Goal: Task Accomplishment & Management: Complete application form

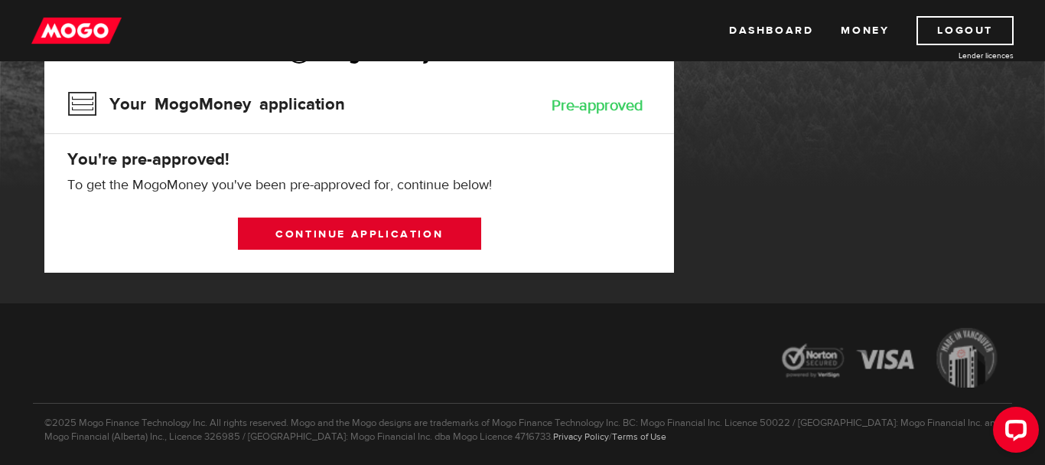
click at [388, 243] on link "Continue application" at bounding box center [359, 233] width 243 height 32
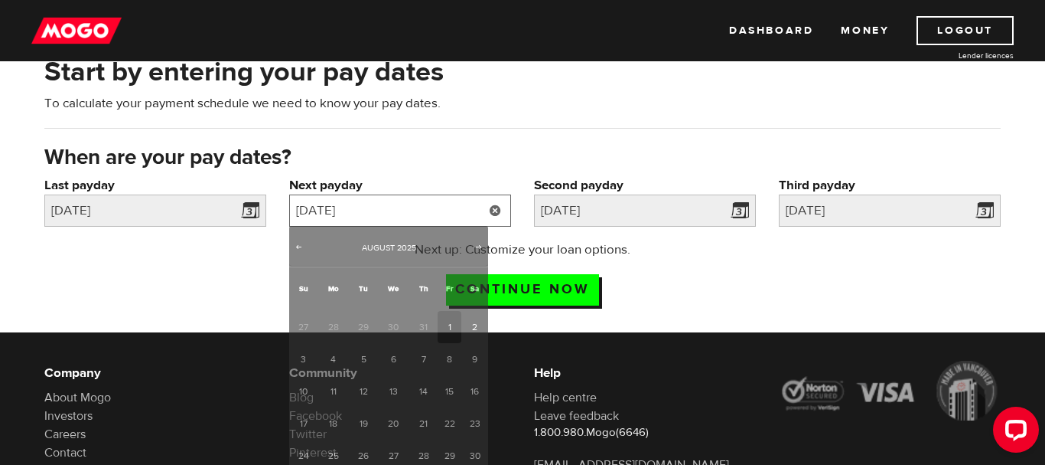
click at [360, 201] on input "2025/08/01" at bounding box center [400, 210] width 222 height 32
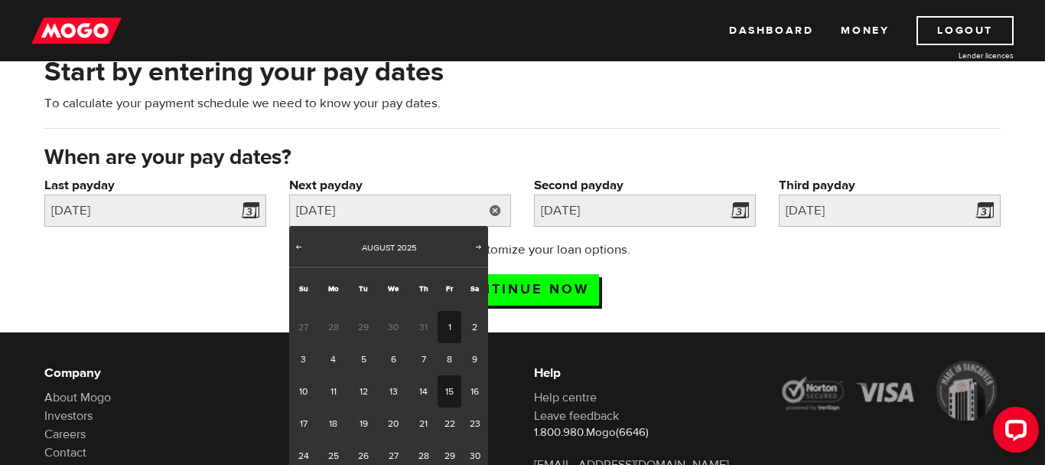
click at [452, 392] on link "15" at bounding box center [450, 391] width 24 height 32
type input "2025/08/15"
type input "2025/8/29"
type input "2025/9/12"
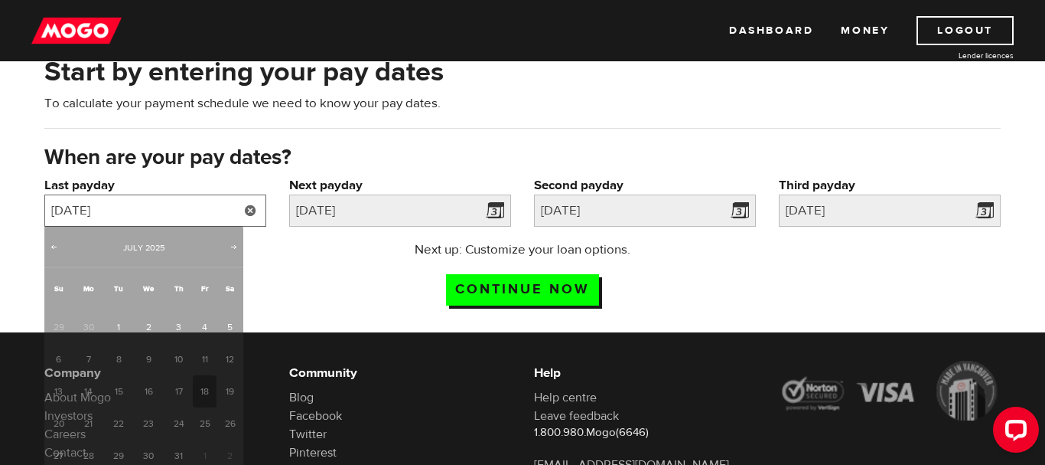
click at [208, 210] on input "2025/07/18" at bounding box center [155, 210] width 222 height 32
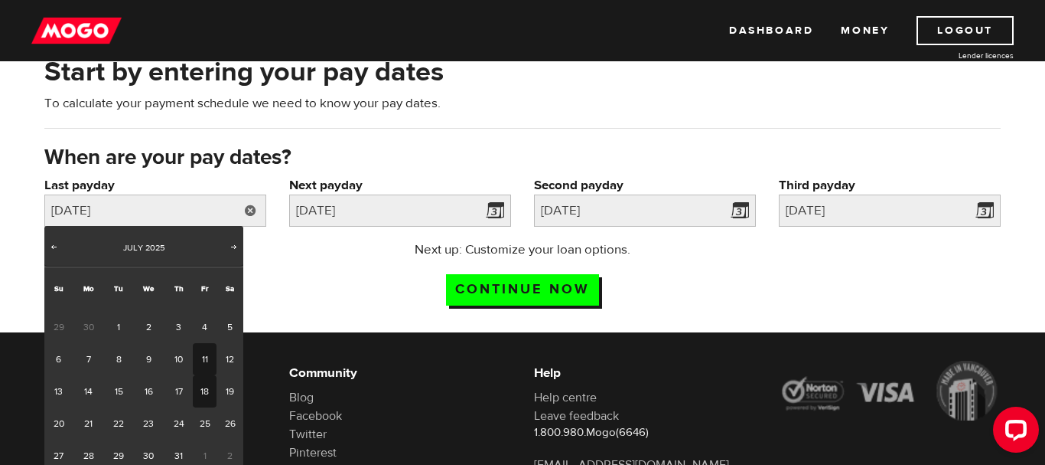
click at [197, 363] on link "11" at bounding box center [205, 359] width 24 height 32
type input "2025/07/11"
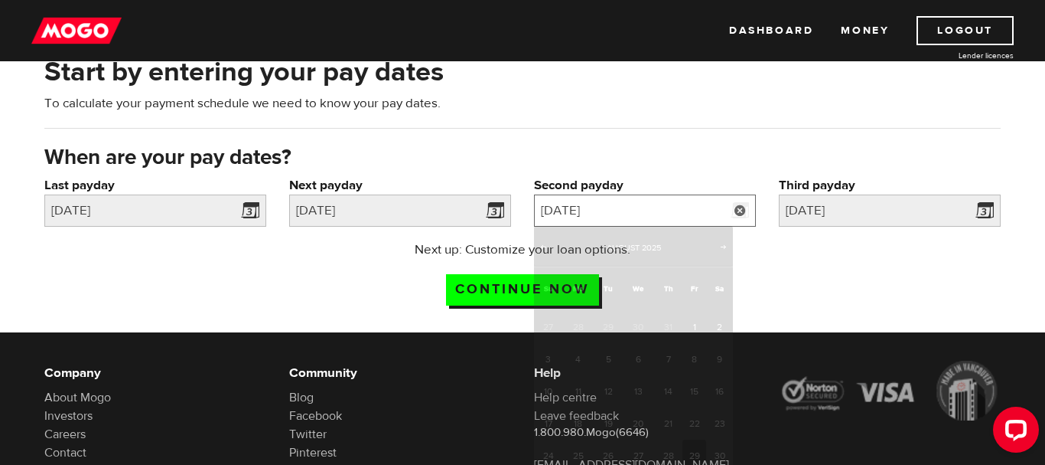
click at [634, 199] on input "2025/8/29" at bounding box center [645, 210] width 222 height 32
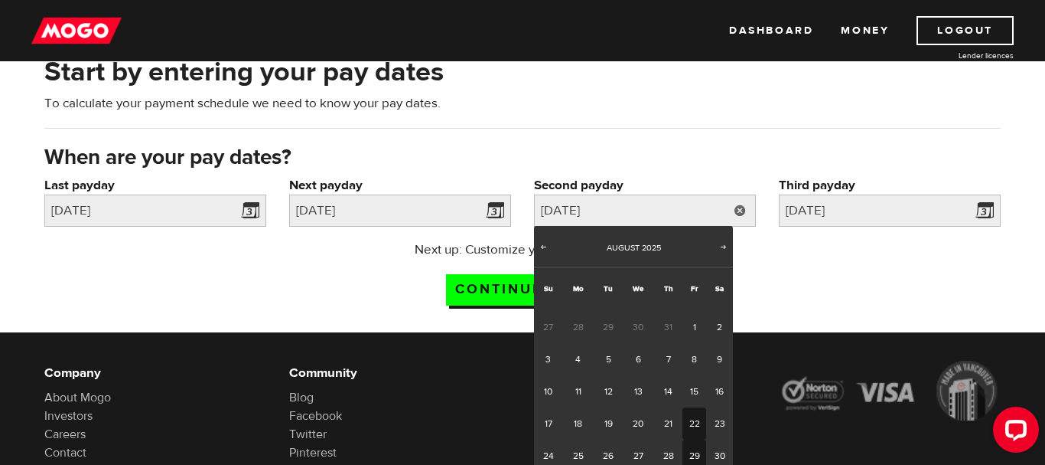
click at [690, 417] on link "22" at bounding box center [695, 423] width 24 height 32
type input "2025/08/22"
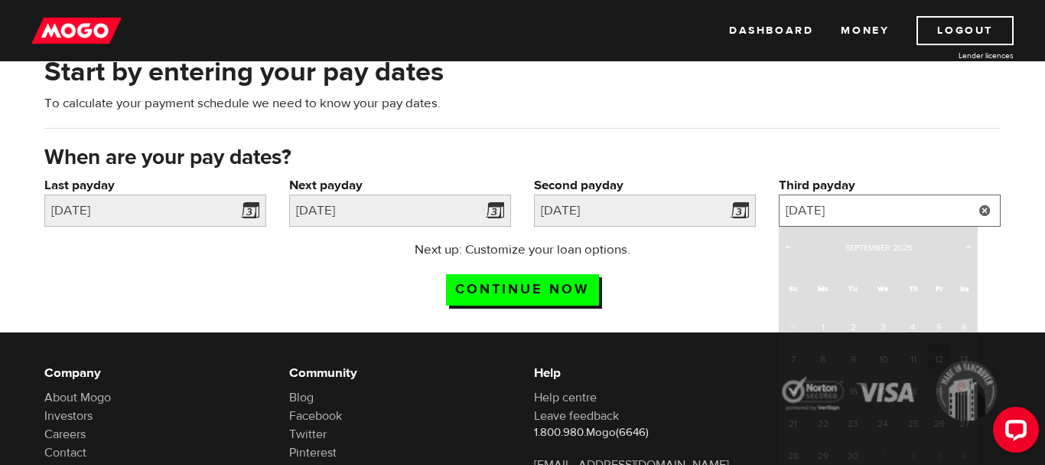
click at [866, 201] on input "2025/9/12" at bounding box center [890, 210] width 222 height 32
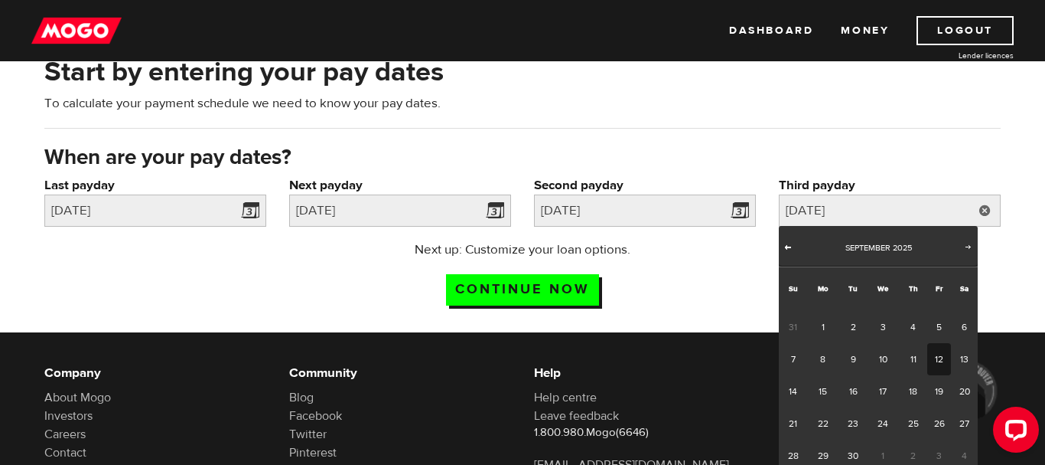
click at [786, 245] on span "Prev" at bounding box center [788, 246] width 12 height 12
click at [948, 441] on link "29" at bounding box center [940, 455] width 24 height 32
type input "2025/08/29"
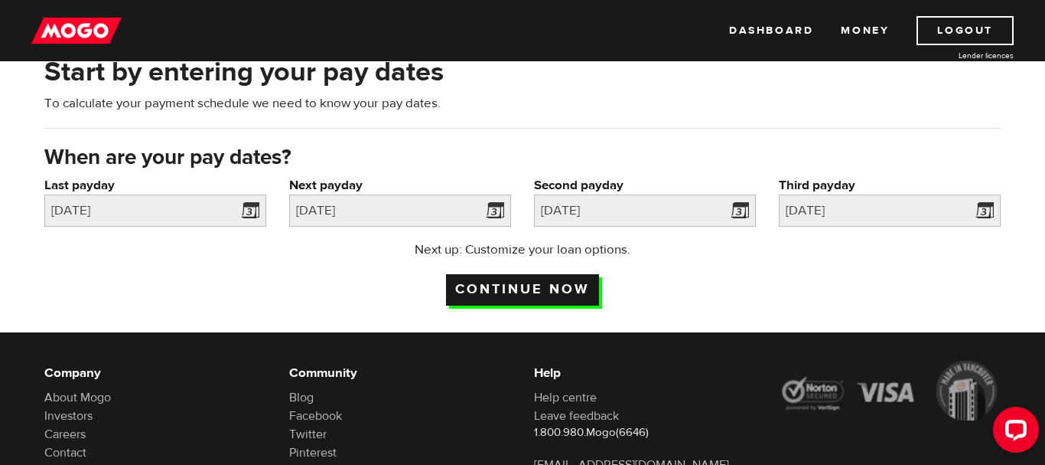
click at [553, 282] on input "Continue now" at bounding box center [522, 289] width 153 height 31
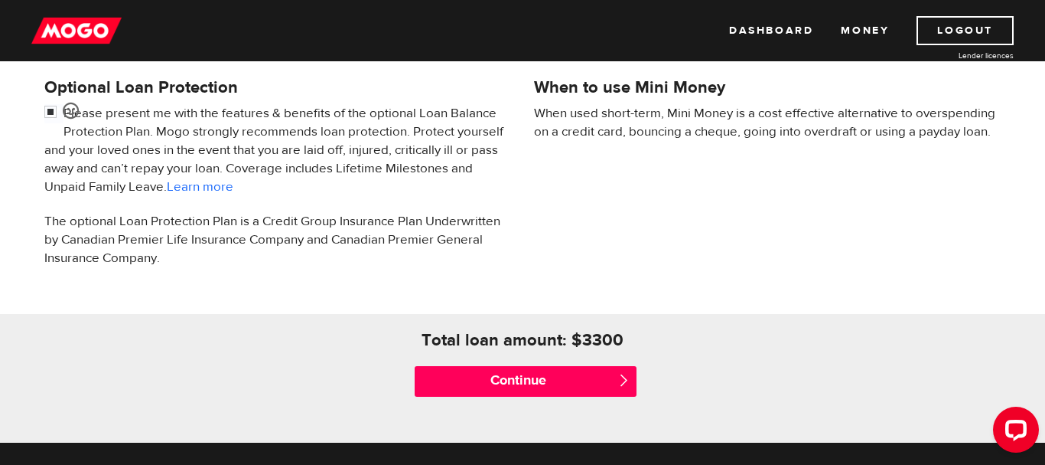
scroll to position [468, 0]
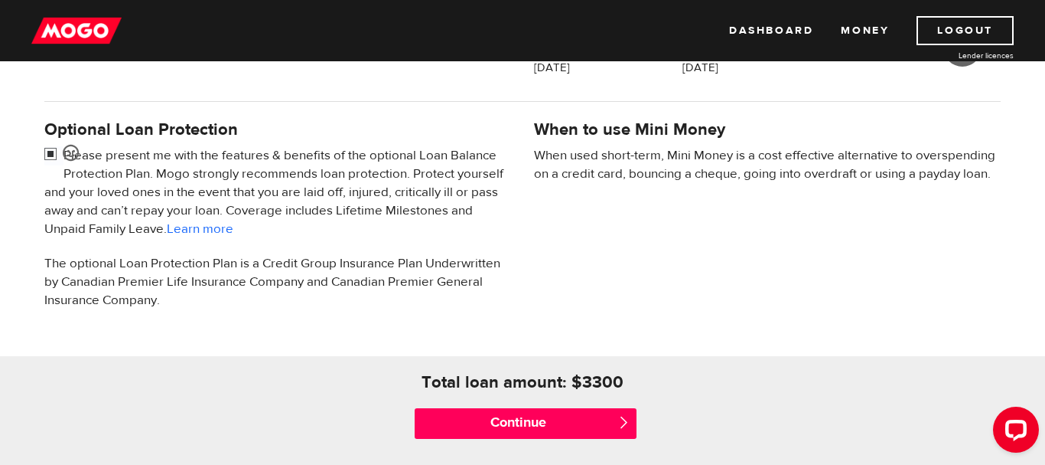
click at [47, 146] on input "checkbox" at bounding box center [53, 155] width 19 height 19
checkbox input "false"
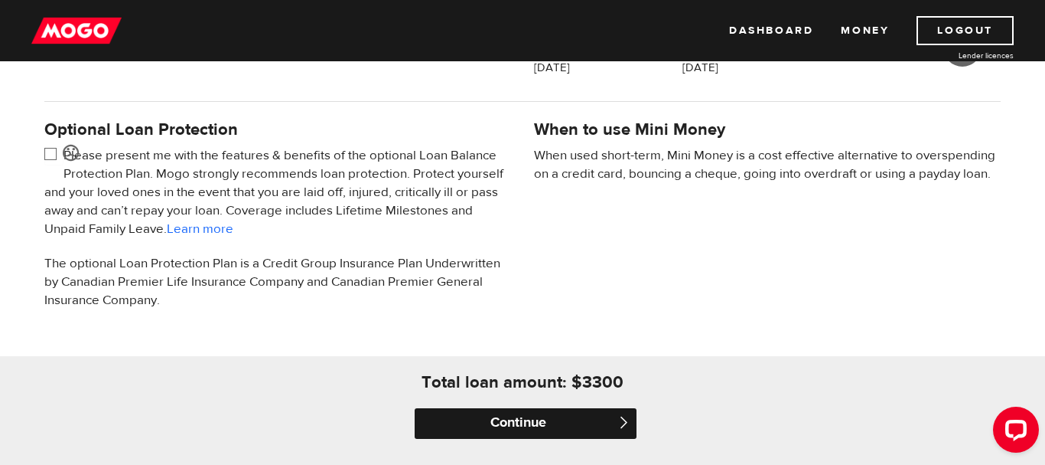
click at [588, 416] on input "Continue" at bounding box center [526, 423] width 222 height 31
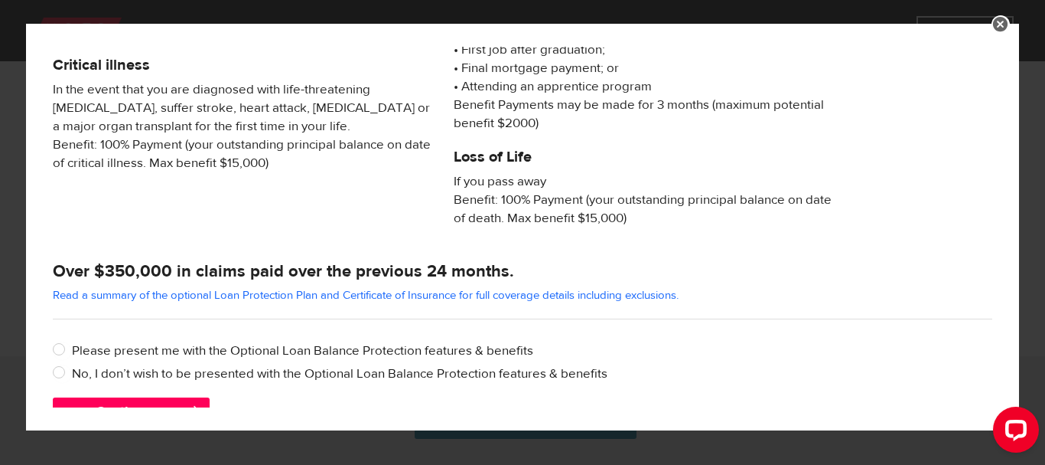
scroll to position [357, 0]
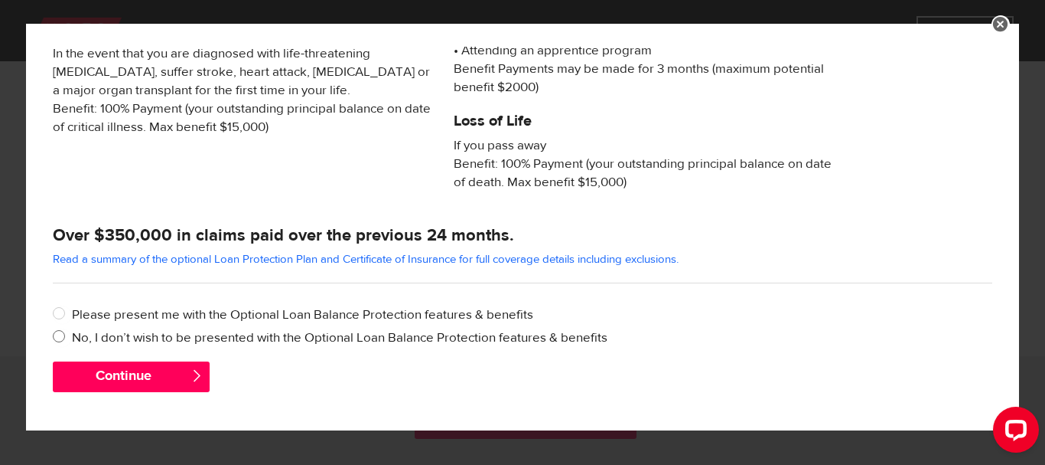
click at [181, 340] on label "No, I don’t wish to be presented with the Optional Loan Balance Protection feat…" at bounding box center [532, 337] width 921 height 18
click at [72, 340] on input "No, I don’t wish to be presented with the Optional Loan Balance Protection feat…" at bounding box center [62, 337] width 19 height 19
radio input "true"
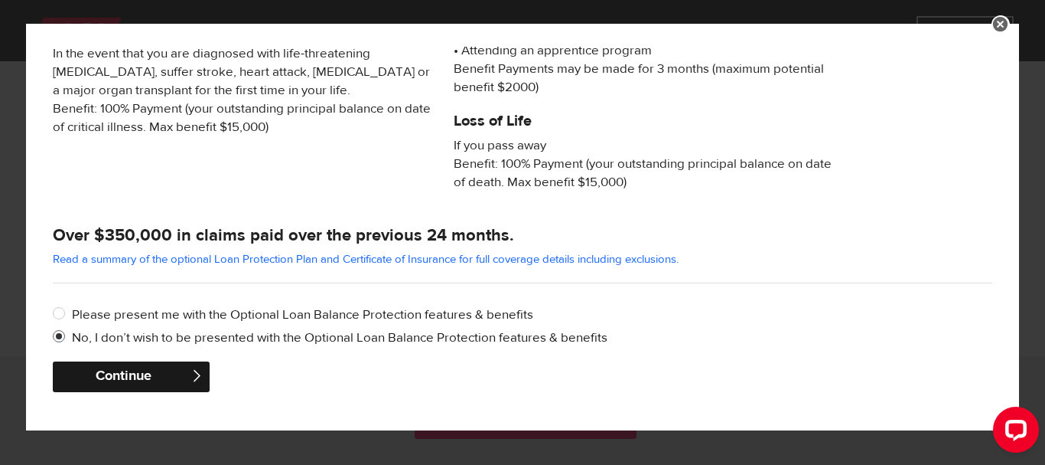
click at [163, 372] on button "Continue" at bounding box center [131, 376] width 157 height 31
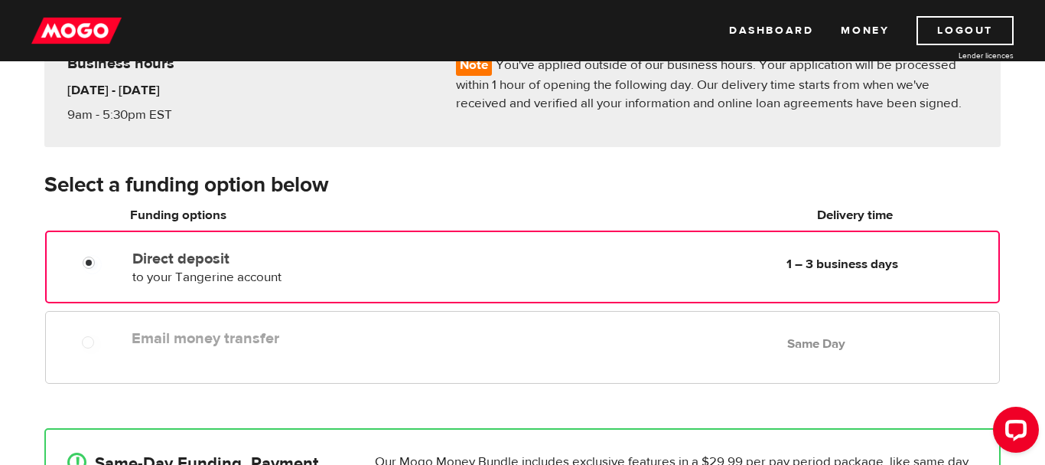
click at [167, 347] on div "Email money transfer Delivery in Same Day Same Day" at bounding box center [563, 338] width 874 height 30
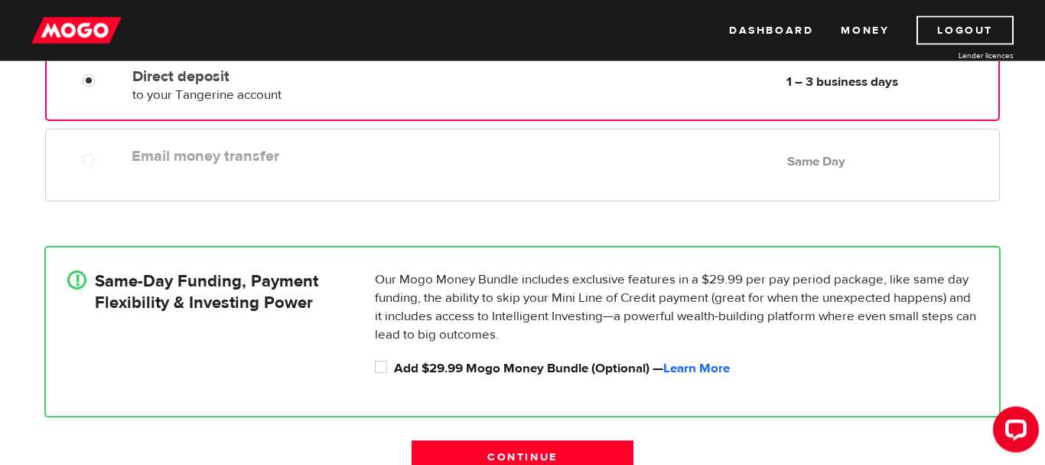
scroll to position [390, 0]
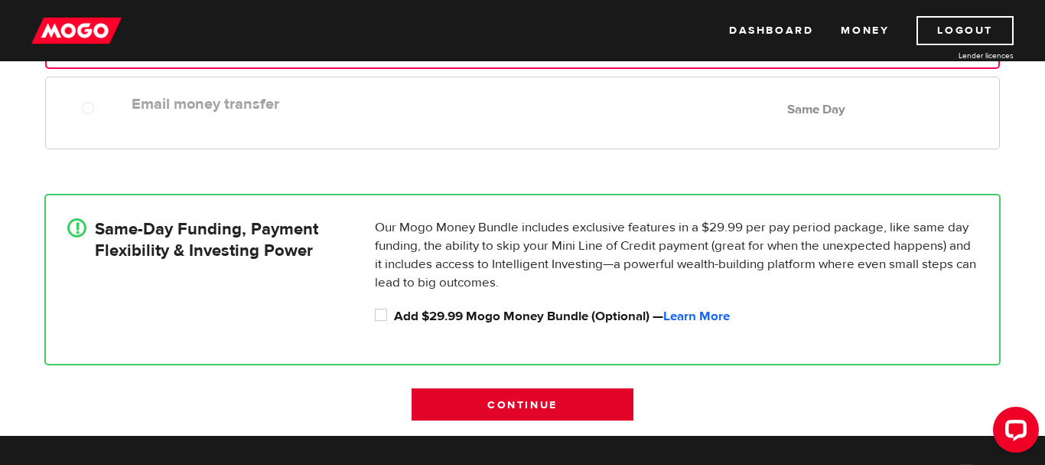
click at [527, 404] on input "Continue" at bounding box center [523, 404] width 222 height 32
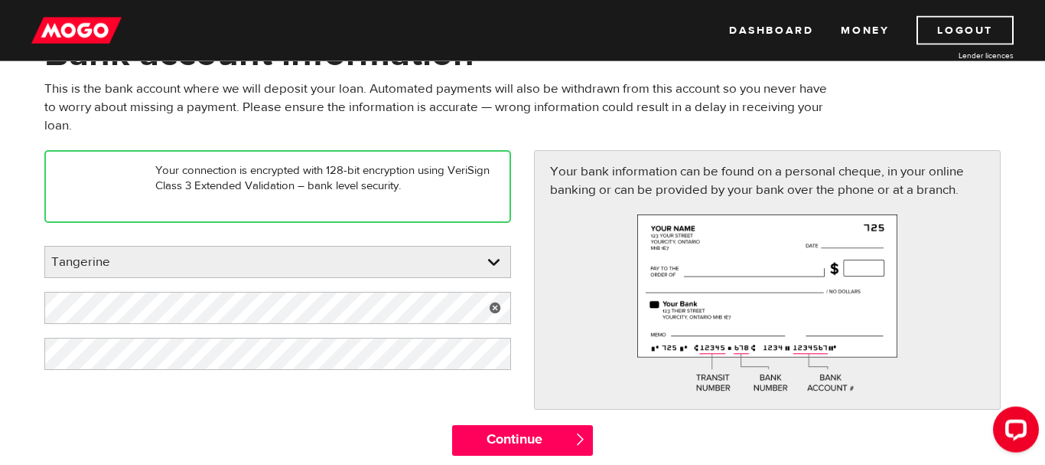
scroll to position [78, 0]
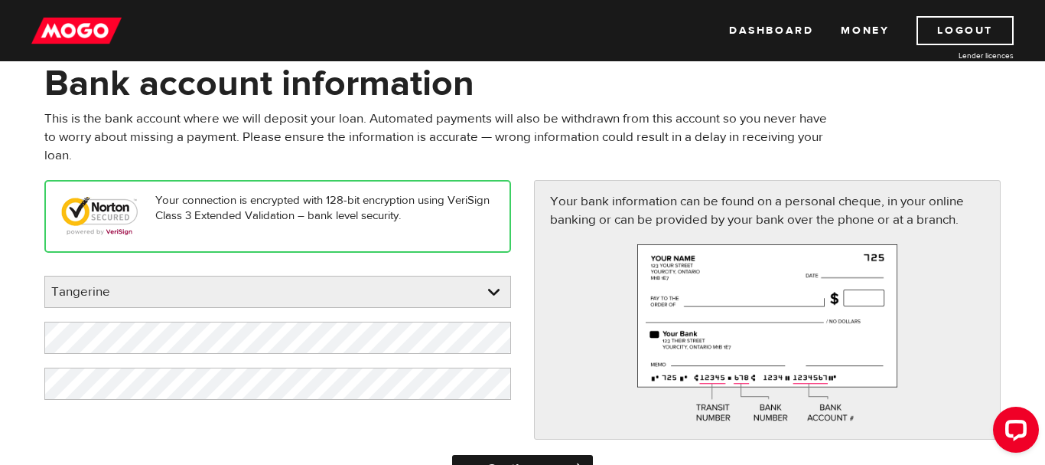
click at [520, 464] on input "Continue" at bounding box center [522, 470] width 140 height 31
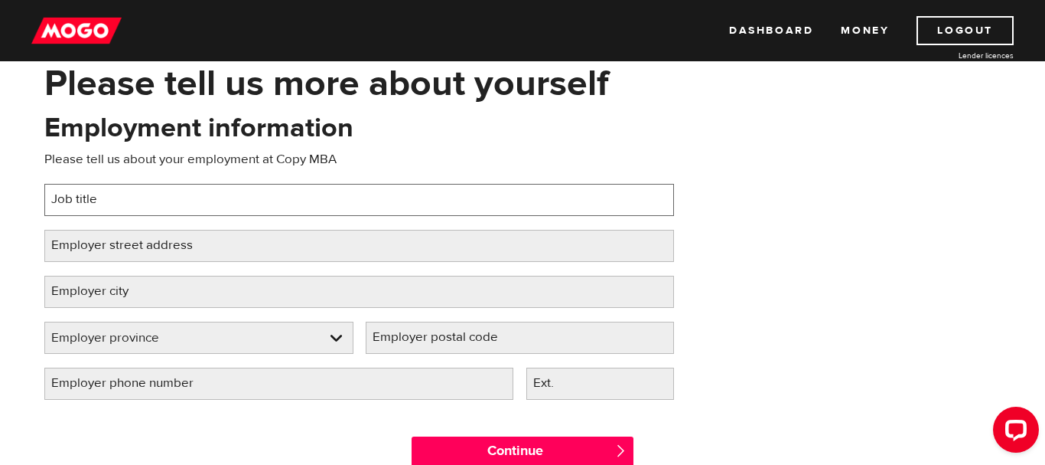
click at [244, 188] on input "Job title" at bounding box center [359, 200] width 630 height 32
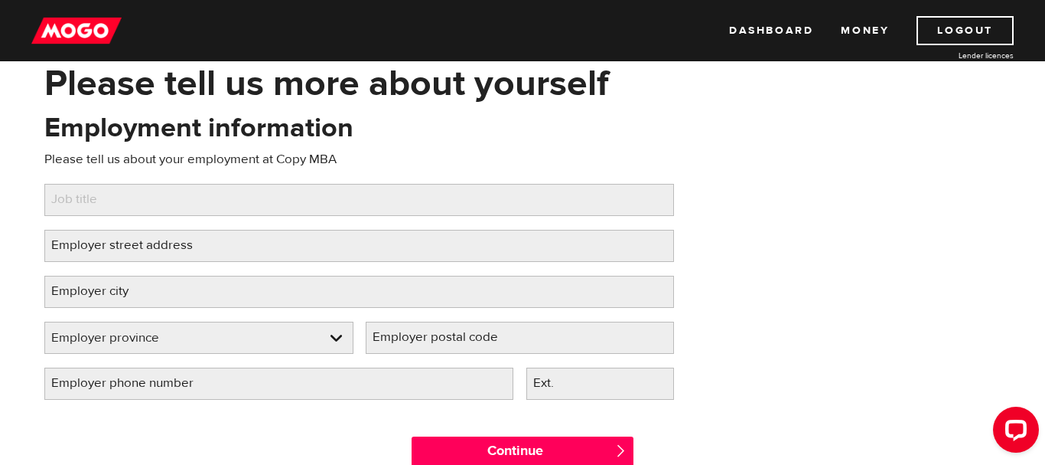
click at [328, 153] on p "Please tell us about your employment at Copy MBA" at bounding box center [359, 159] width 630 height 18
drag, startPoint x: 330, startPoint y: 159, endPoint x: 276, endPoint y: 158, distance: 54.4
click at [276, 158] on p "Please tell us about your employment at Copy MBA" at bounding box center [359, 159] width 630 height 18
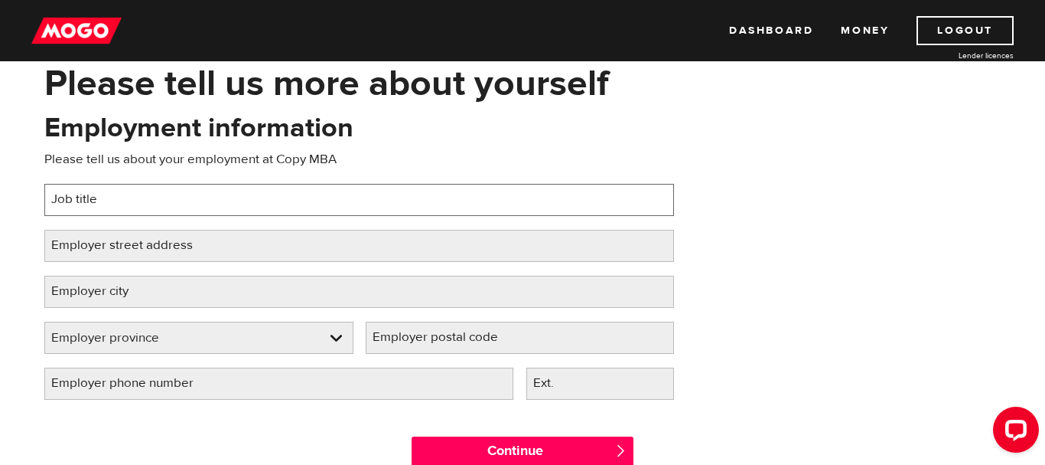
click at [290, 191] on input "Job title" at bounding box center [359, 200] width 630 height 32
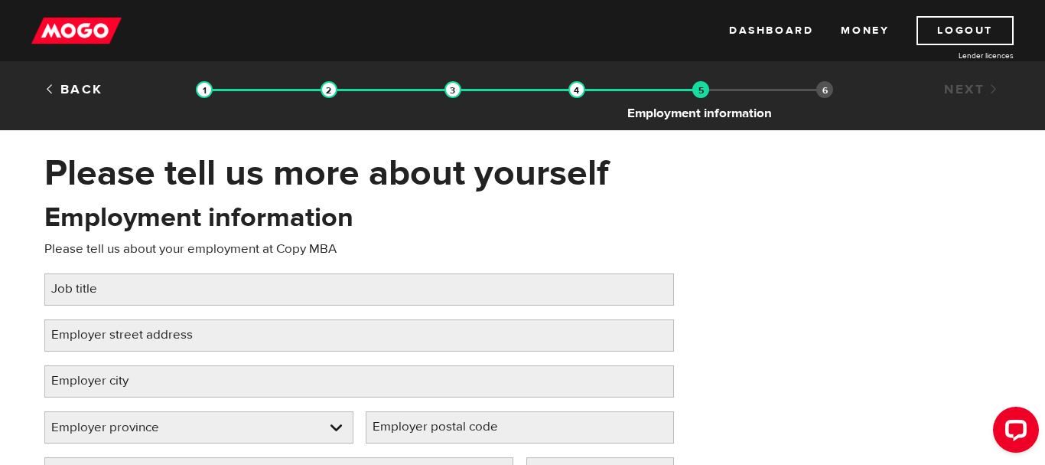
click at [701, 95] on img at bounding box center [701, 89] width 17 height 17
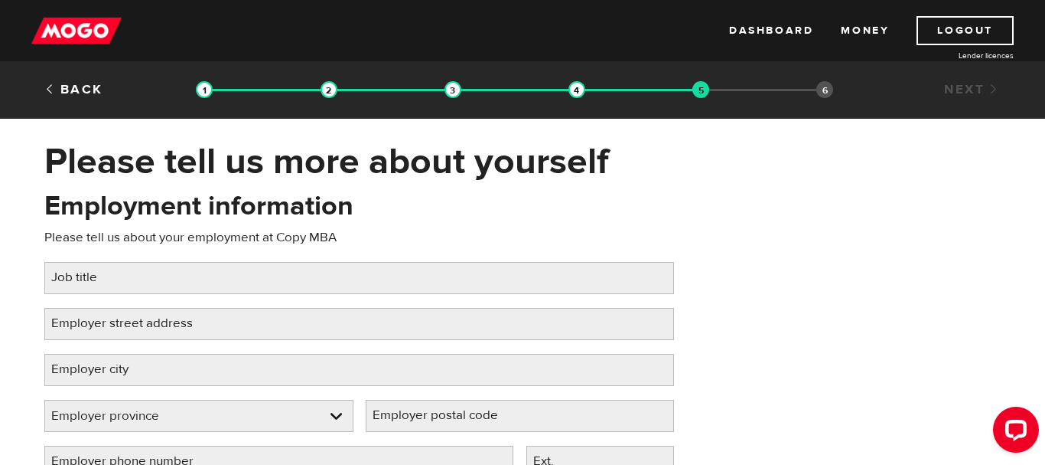
click at [283, 232] on p "Please tell us about your employment at Copy MBA" at bounding box center [359, 237] width 630 height 18
click at [152, 322] on label "Employer street address" at bounding box center [134, 323] width 180 height 31
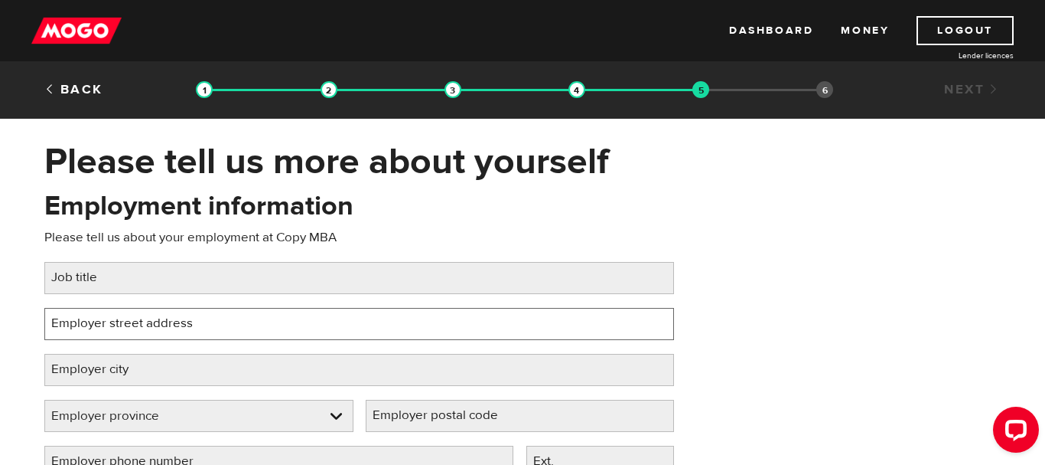
click at [152, 322] on input "Employer street address" at bounding box center [359, 324] width 630 height 32
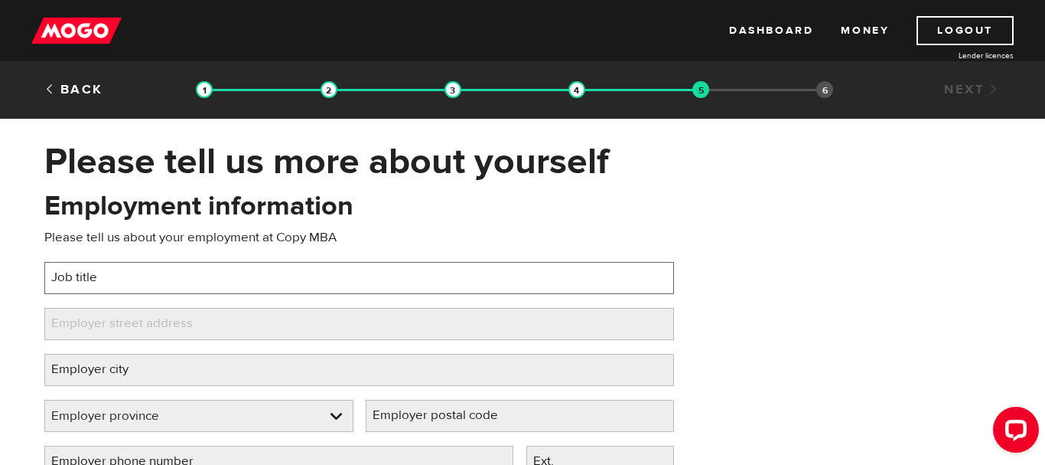
click at [148, 269] on input "Job title" at bounding box center [359, 278] width 630 height 32
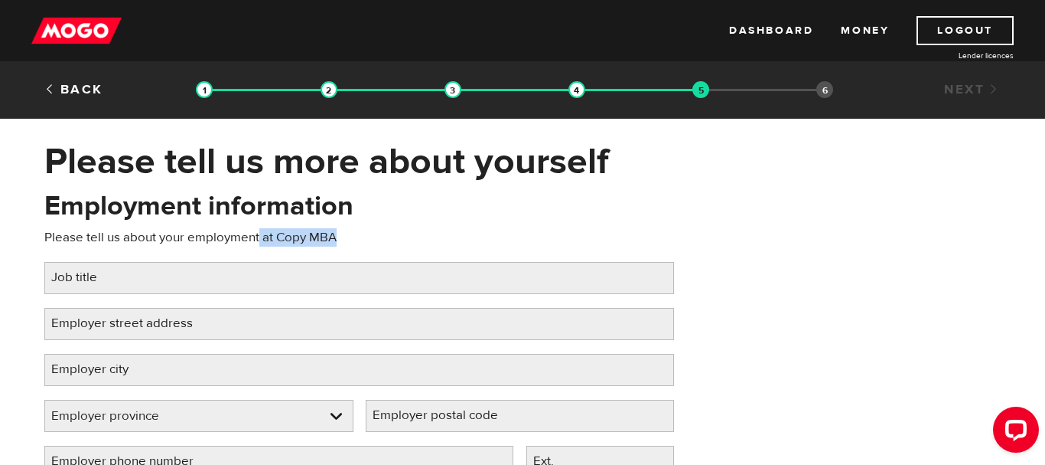
drag, startPoint x: 259, startPoint y: 233, endPoint x: 333, endPoint y: 236, distance: 74.3
click at [333, 236] on p "Please tell us about your employment at Copy MBA" at bounding box center [359, 237] width 630 height 18
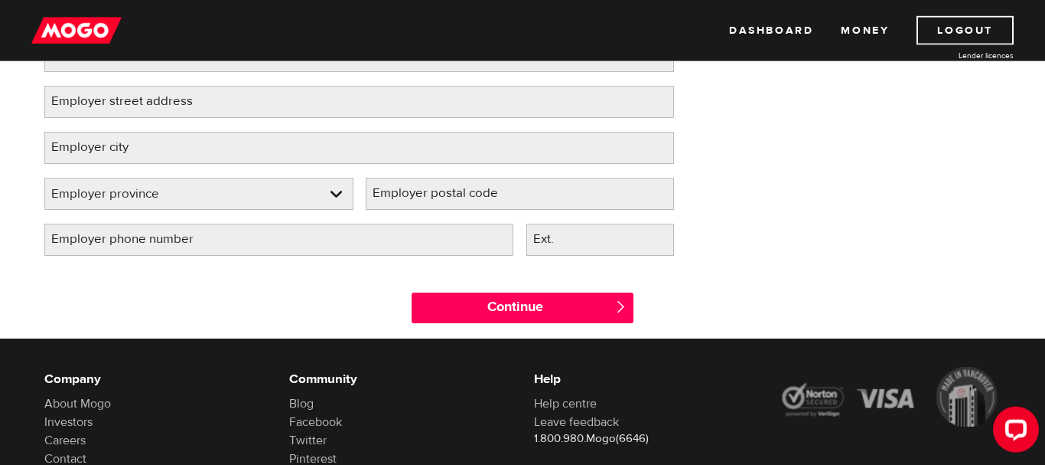
scroll to position [234, 0]
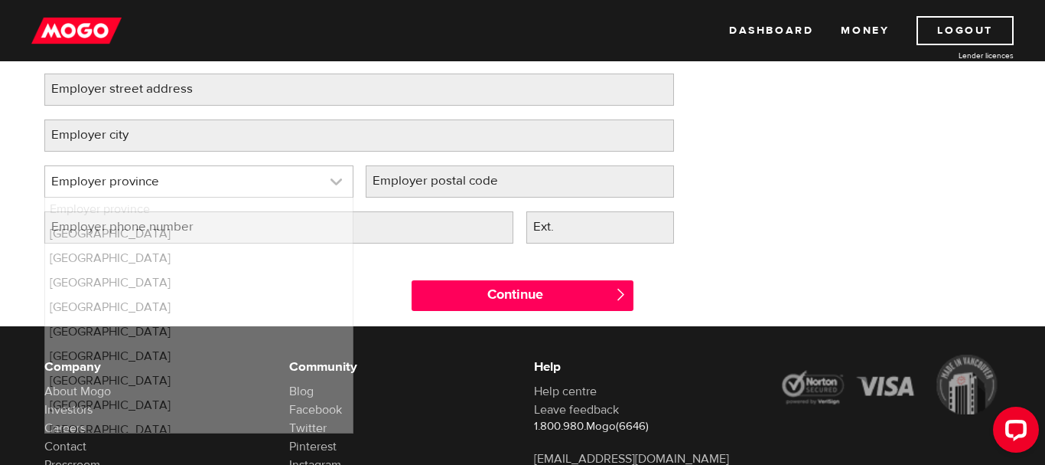
click at [216, 190] on link at bounding box center [199, 181] width 308 height 31
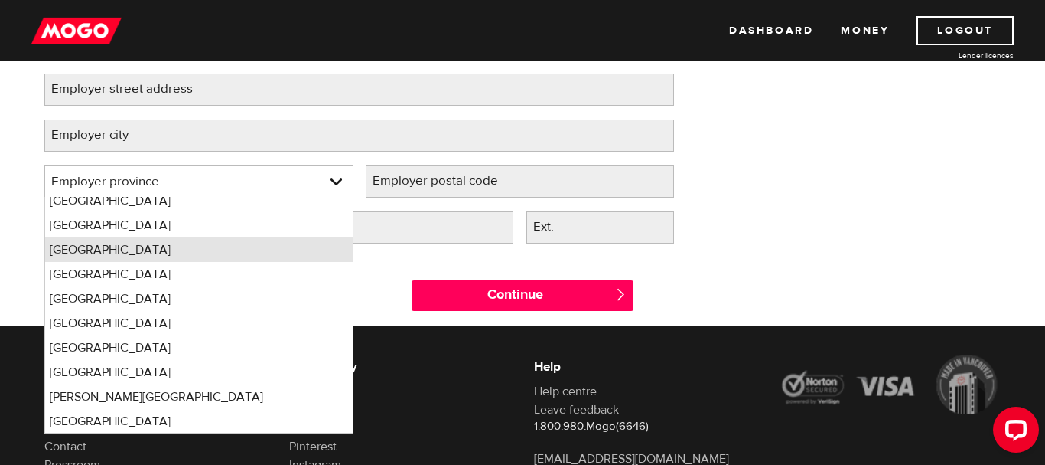
scroll to position [20, 0]
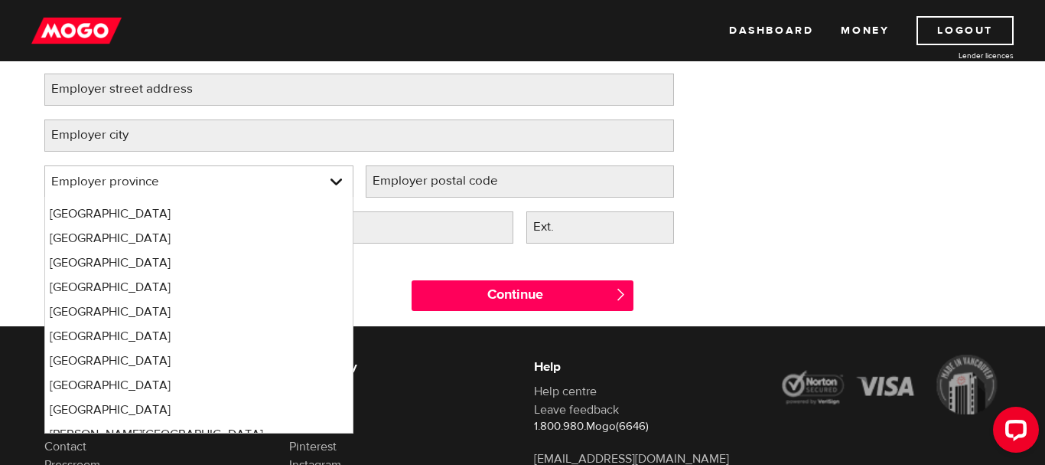
click at [795, 236] on div "Employment information Please tell us about your employment at Copy MBA Job tit…" at bounding box center [523, 105] width 980 height 304
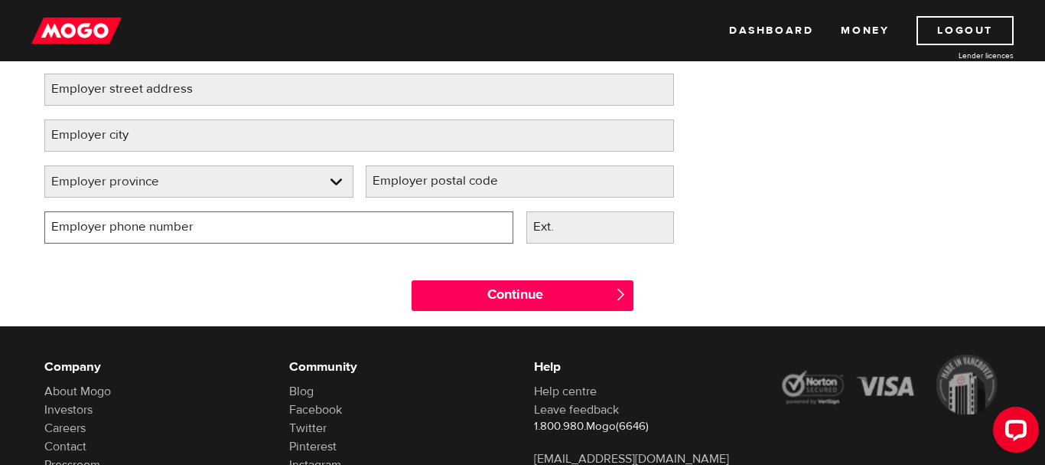
click at [328, 224] on input "Employer phone number" at bounding box center [278, 227] width 469 height 32
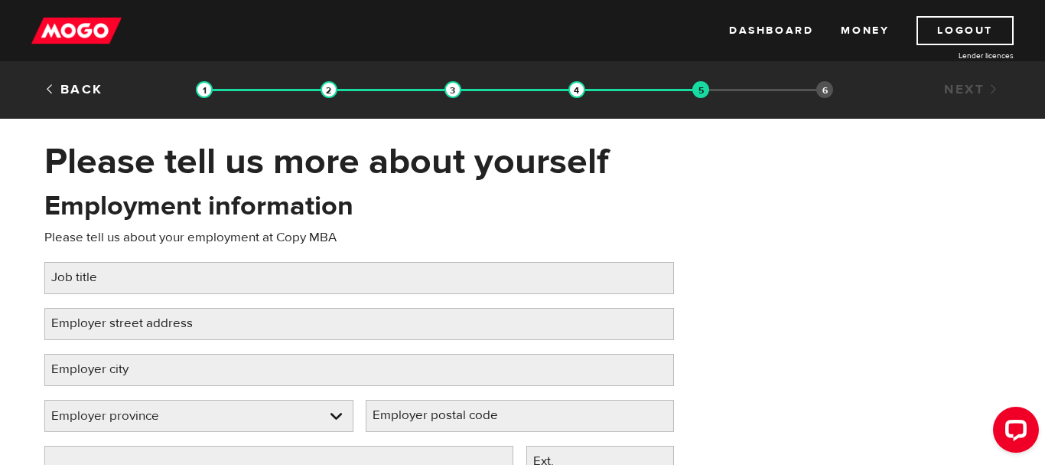
click at [827, 91] on li "Summary" at bounding box center [825, 89] width 17 height 17
click at [1022, 429] on icon "Open LiveChat chat widget" at bounding box center [1016, 429] width 15 height 10
